Goal: Find specific page/section: Find specific page/section

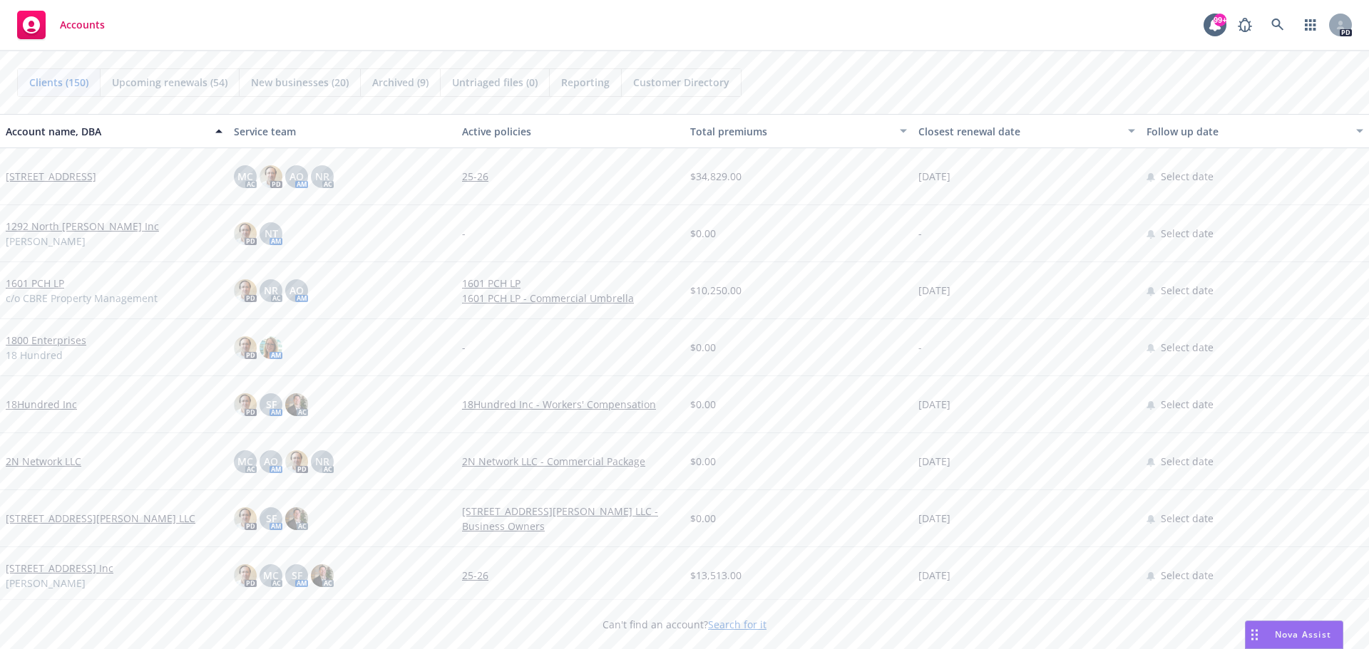
click at [95, 128] on div "Account name, DBA" at bounding box center [106, 131] width 201 height 15
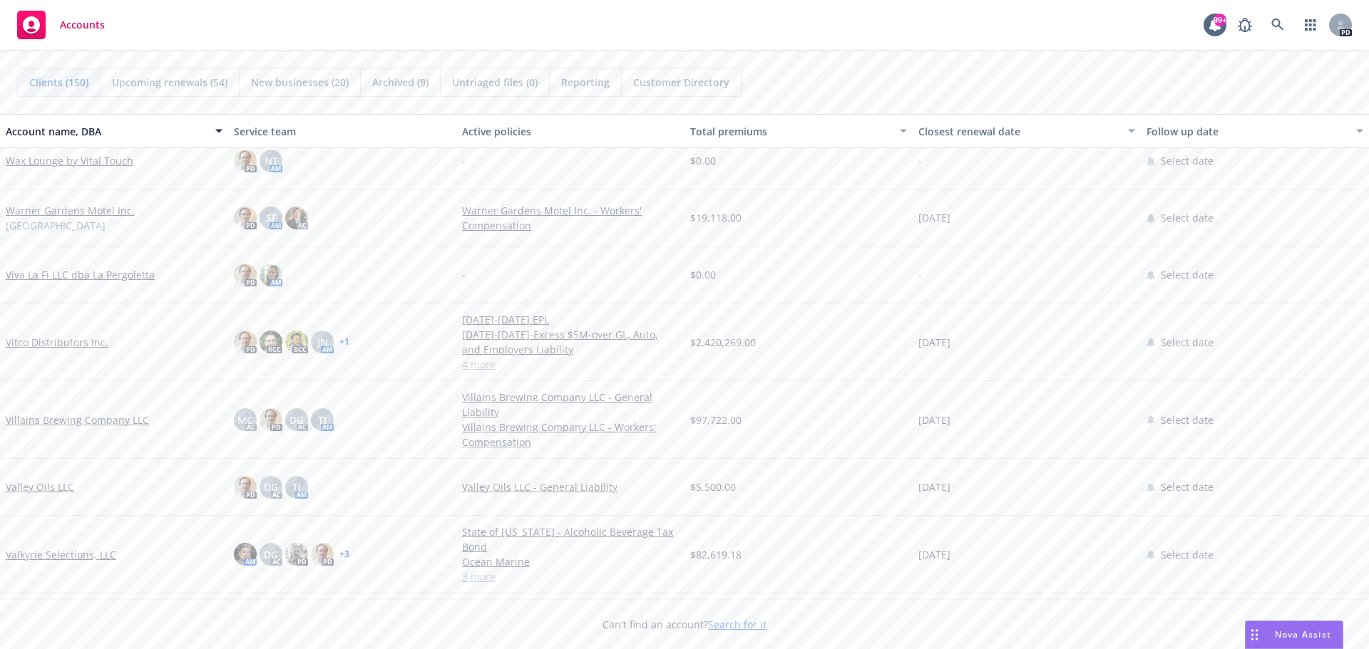
scroll to position [143, 0]
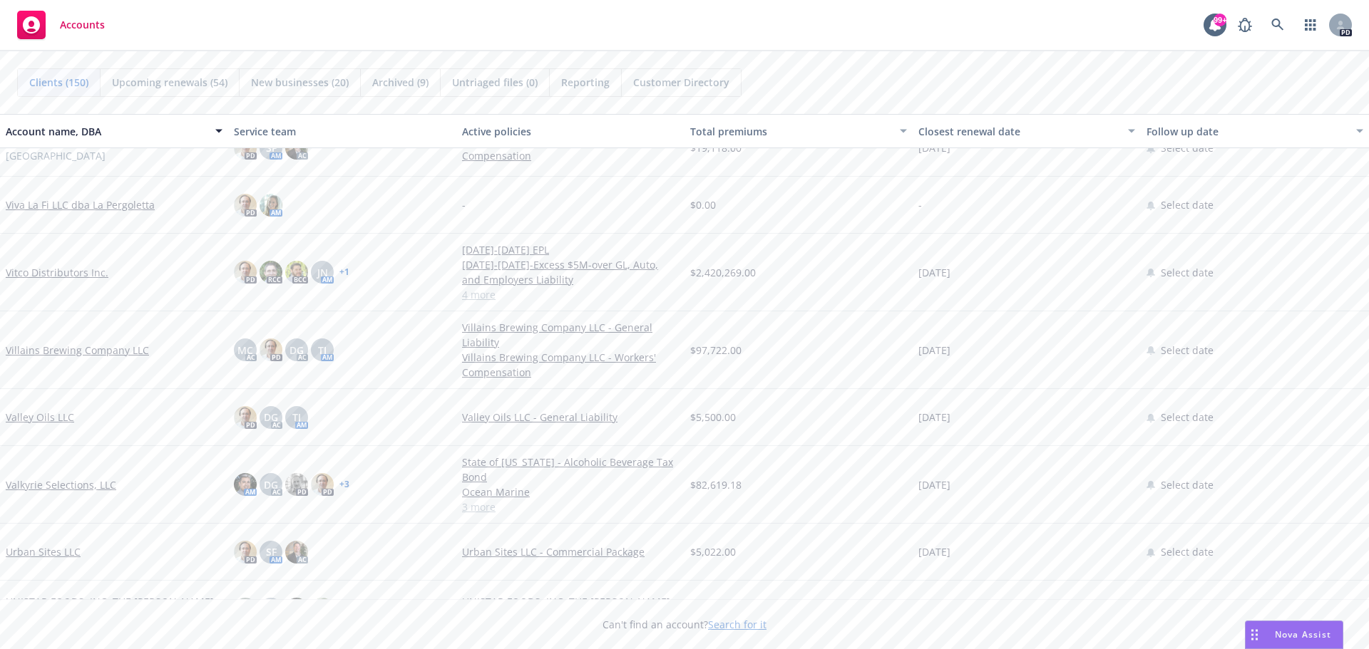
click at [61, 273] on link "Vitco Distributors Inc." at bounding box center [57, 272] width 103 height 15
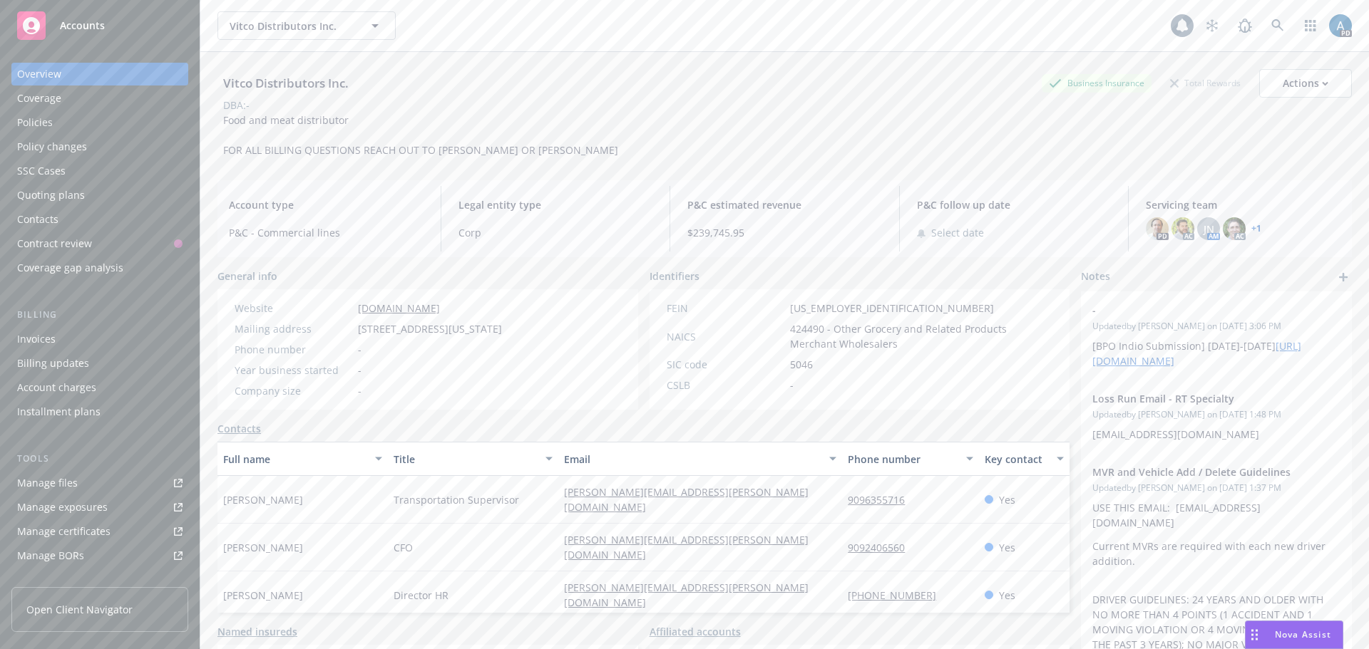
click at [40, 117] on div "Policies" at bounding box center [35, 122] width 36 height 23
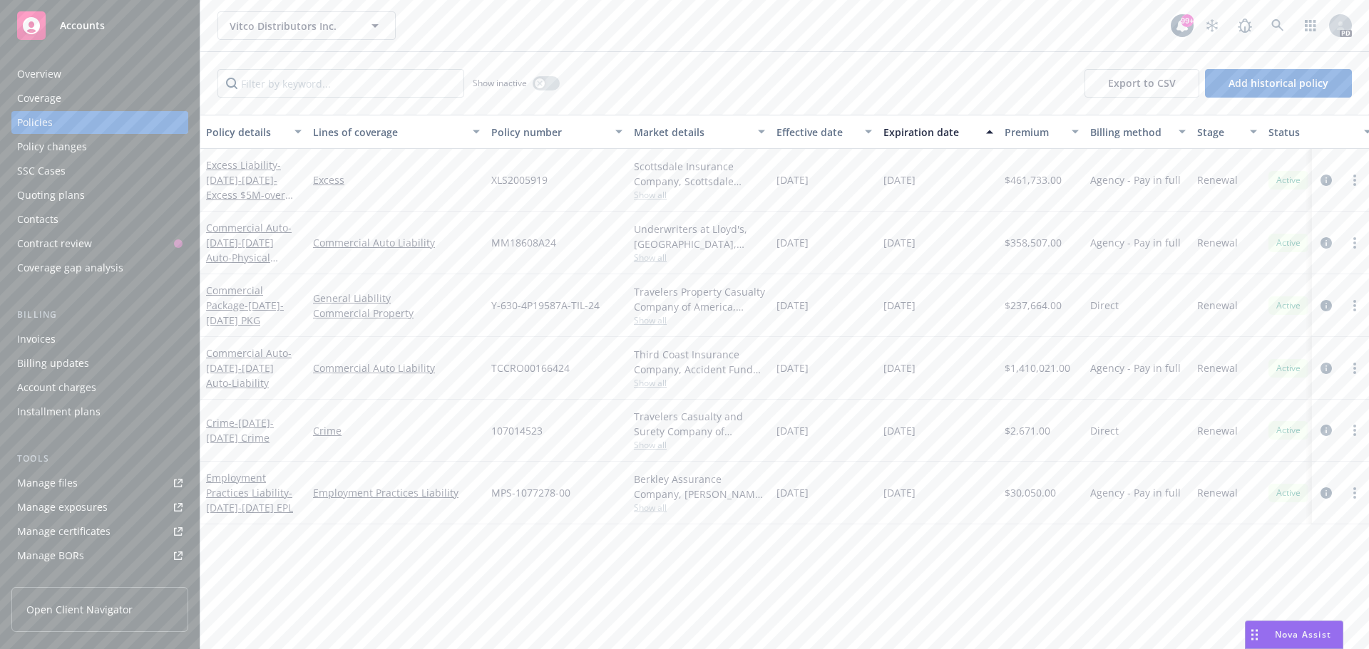
click at [58, 66] on div "Overview" at bounding box center [39, 74] width 44 height 23
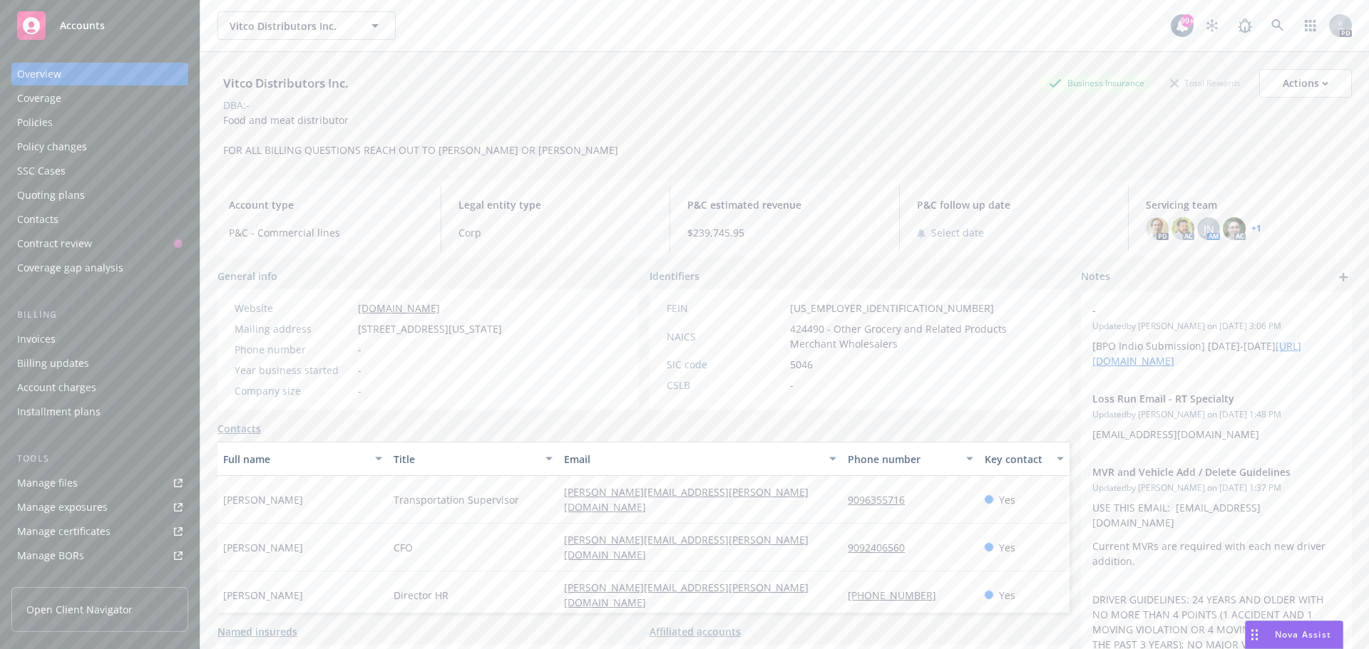
click at [76, 20] on span "Accounts" at bounding box center [82, 25] width 45 height 11
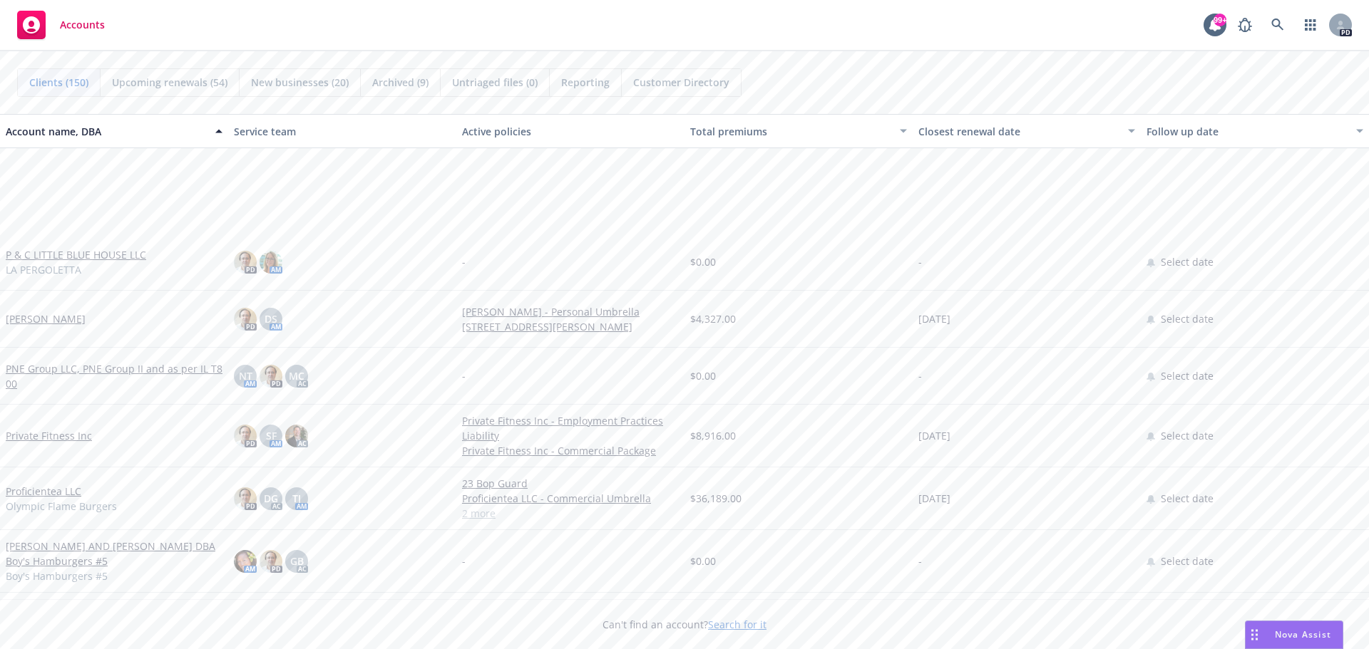
scroll to position [6273, 0]
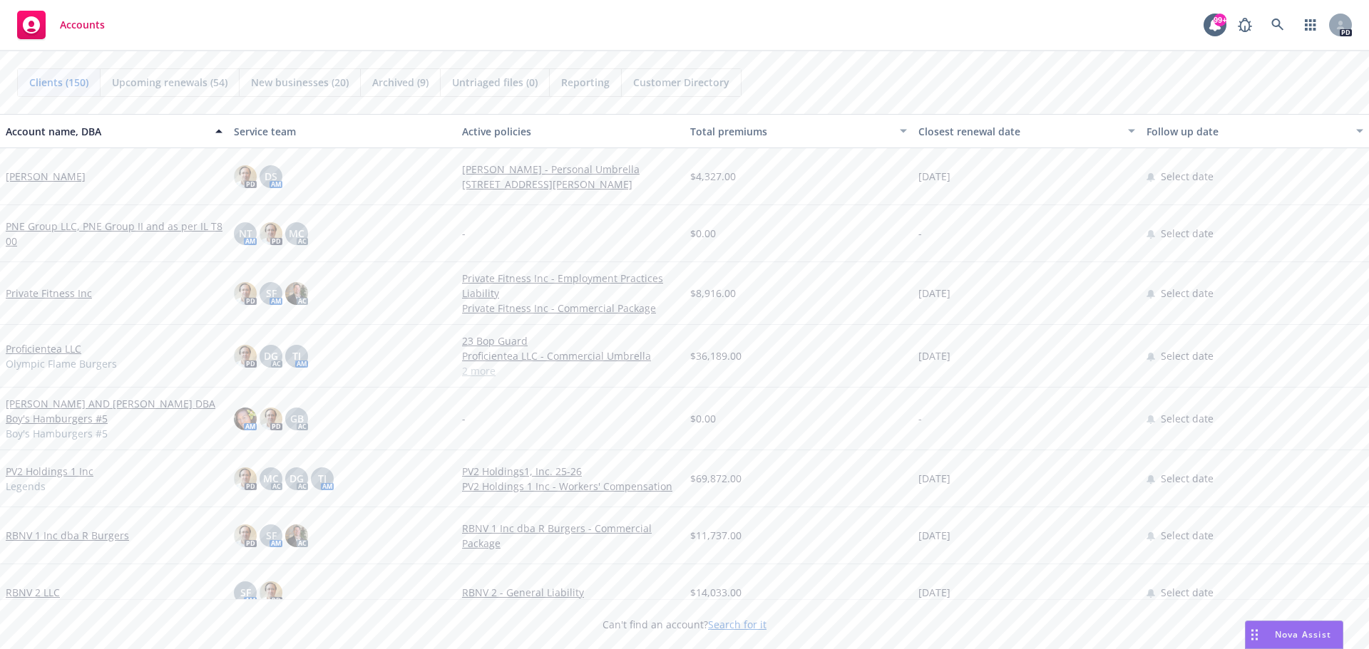
click at [21, 350] on link "Proficientea LLC" at bounding box center [44, 348] width 76 height 15
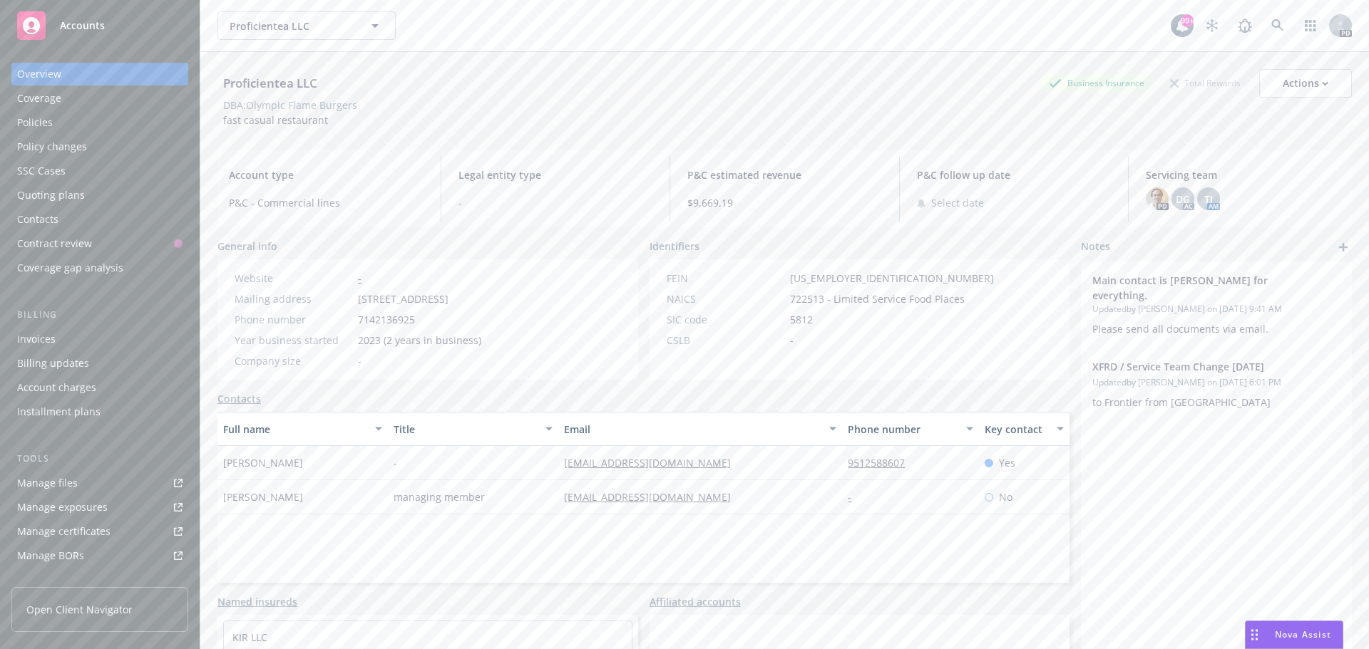
click at [53, 125] on div "Policies" at bounding box center [99, 122] width 165 height 23
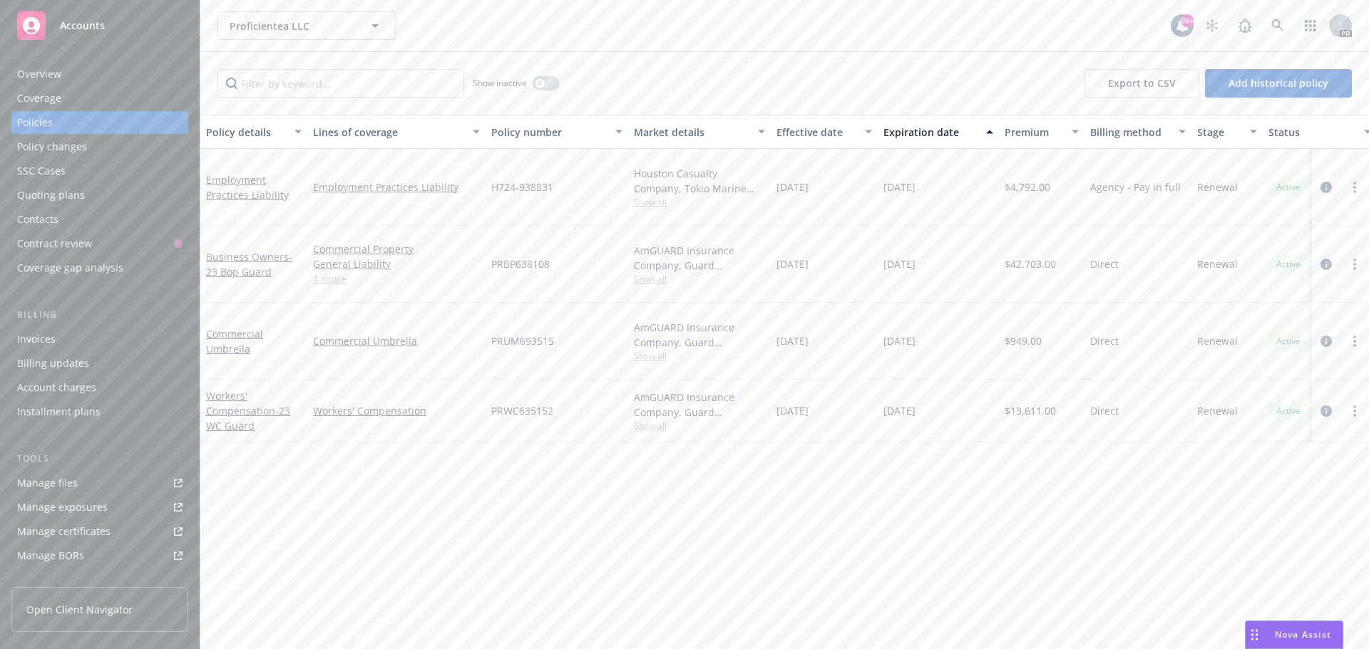
click at [77, 27] on span "Accounts" at bounding box center [82, 25] width 45 height 11
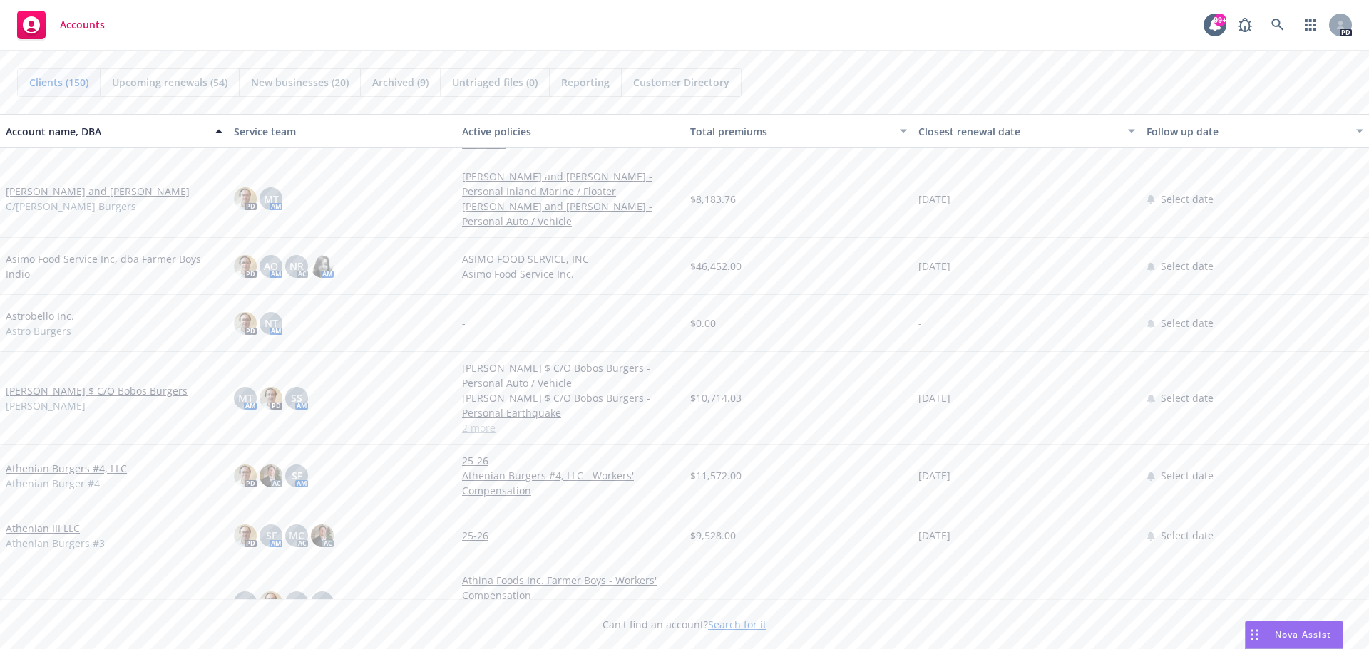
scroll to position [1141, 0]
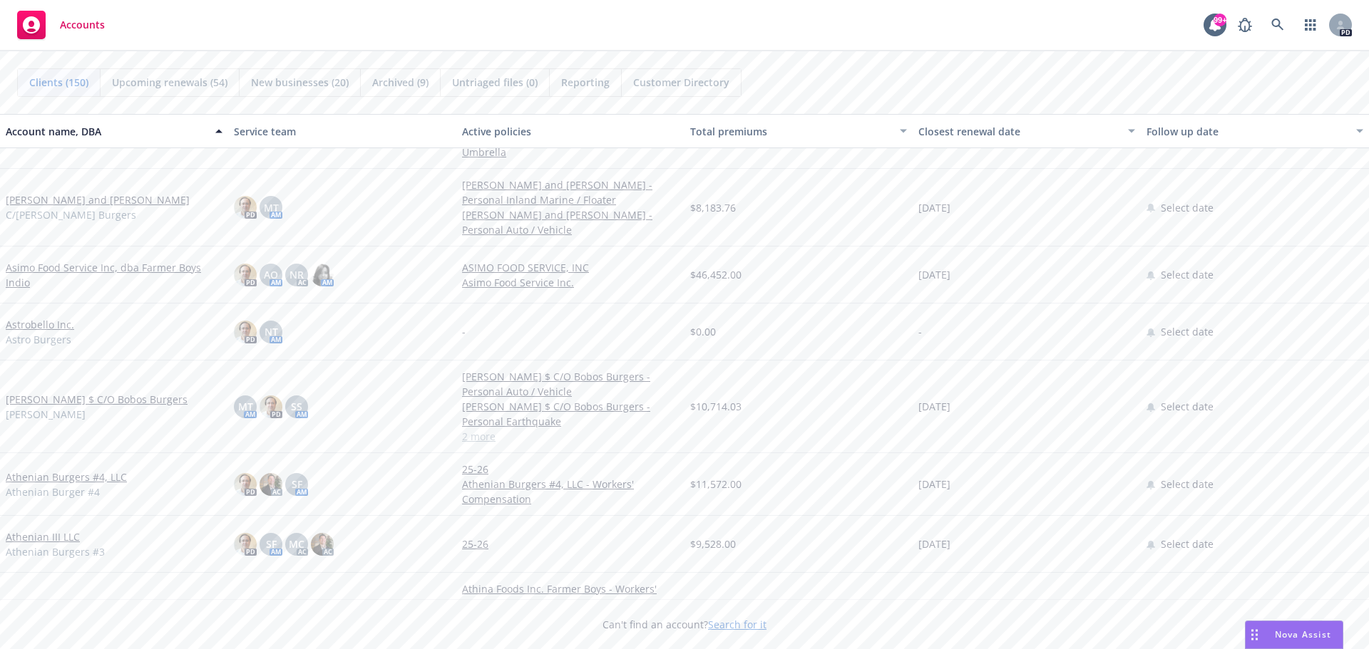
click at [100, 269] on link "Asimo Food Service Inc, dba Farmer Boys Indio" at bounding box center [114, 275] width 217 height 30
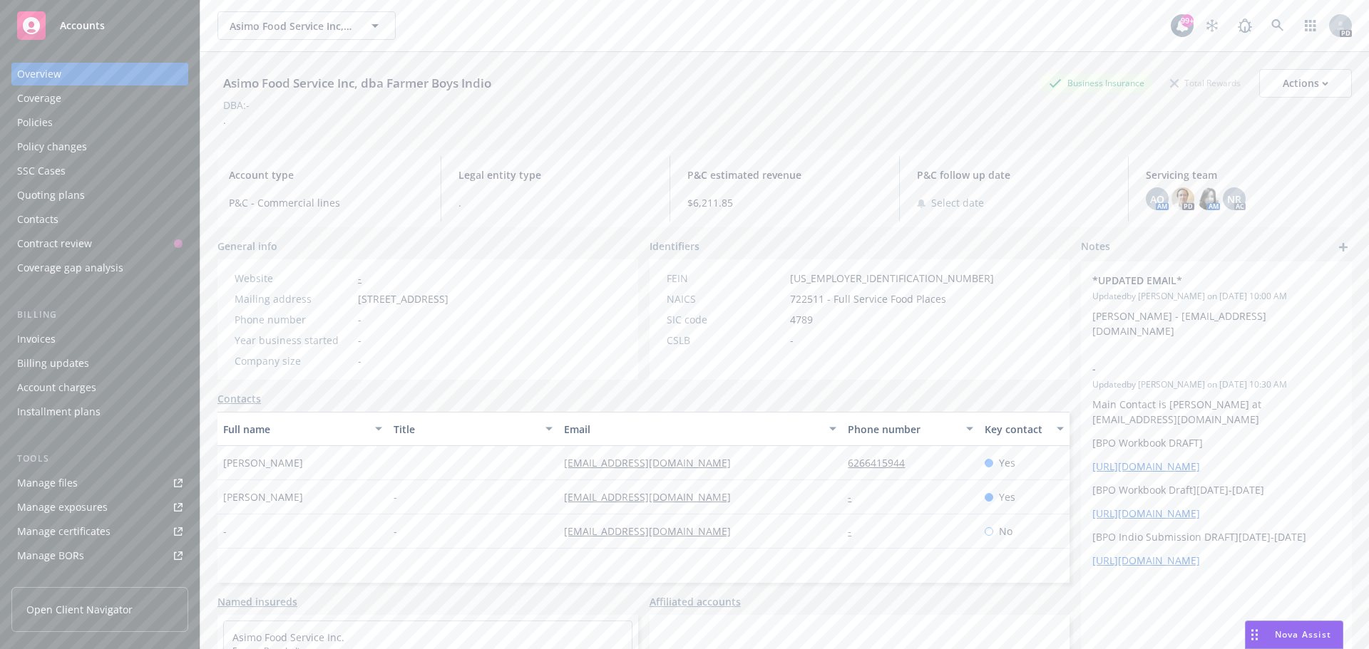
click at [36, 123] on div "Policies" at bounding box center [35, 122] width 36 height 23
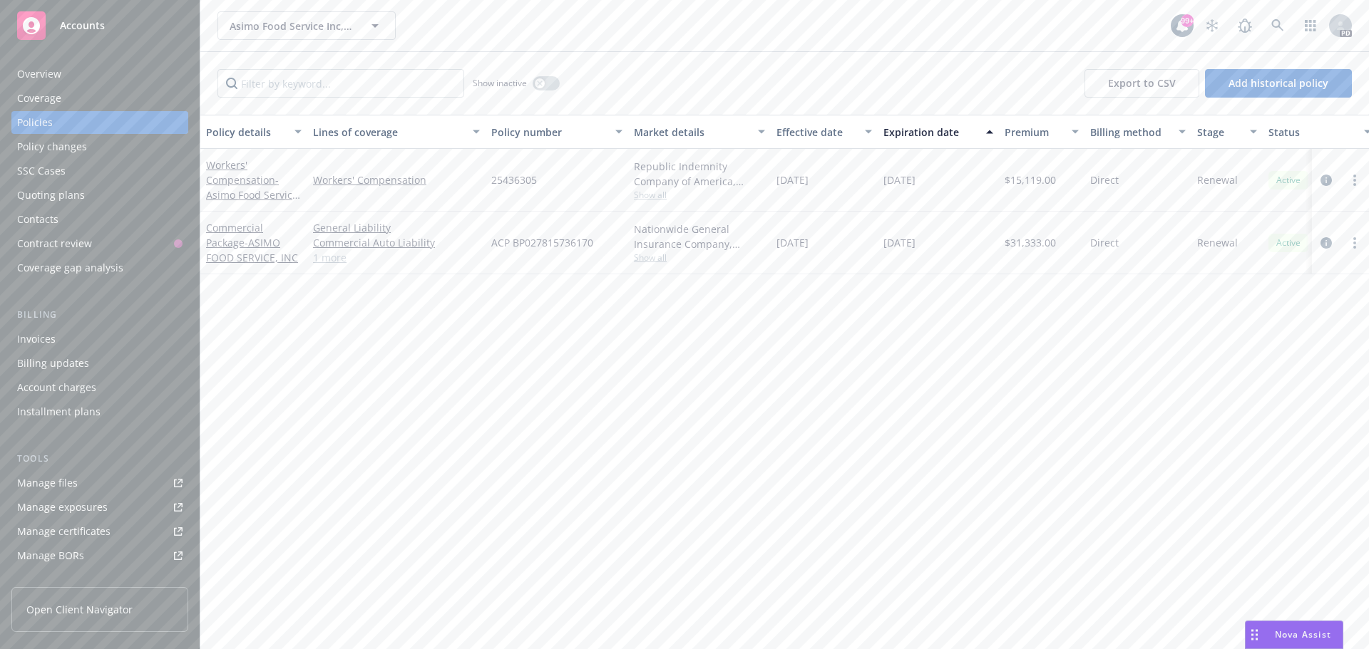
click at [83, 21] on span "Accounts" at bounding box center [82, 25] width 45 height 11
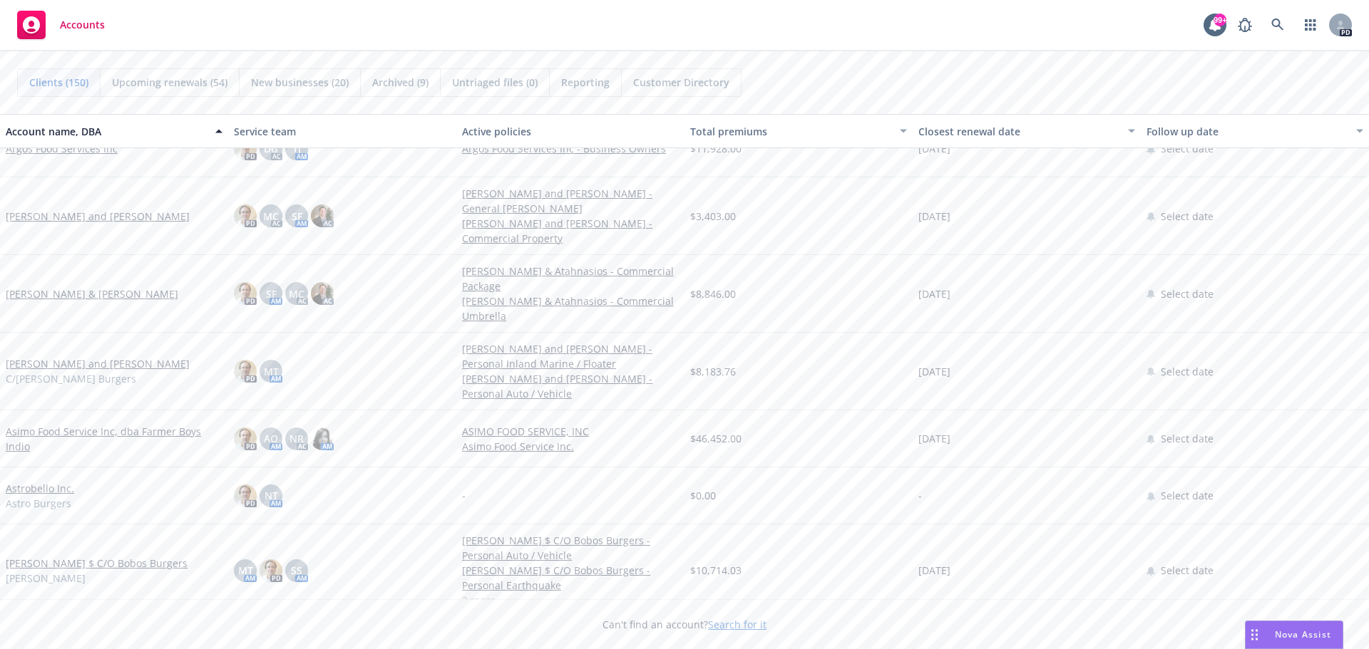
scroll to position [998, 0]
